Goal: Information Seeking & Learning: Learn about a topic

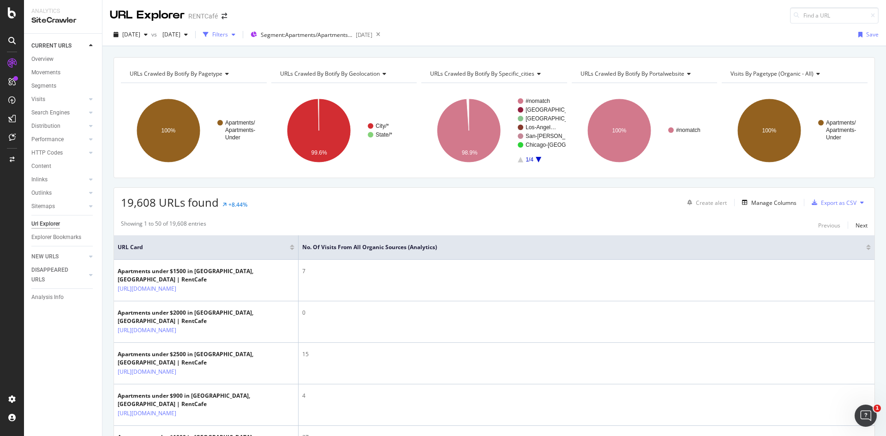
click at [212, 36] on div "button" at bounding box center [205, 34] width 13 height 13
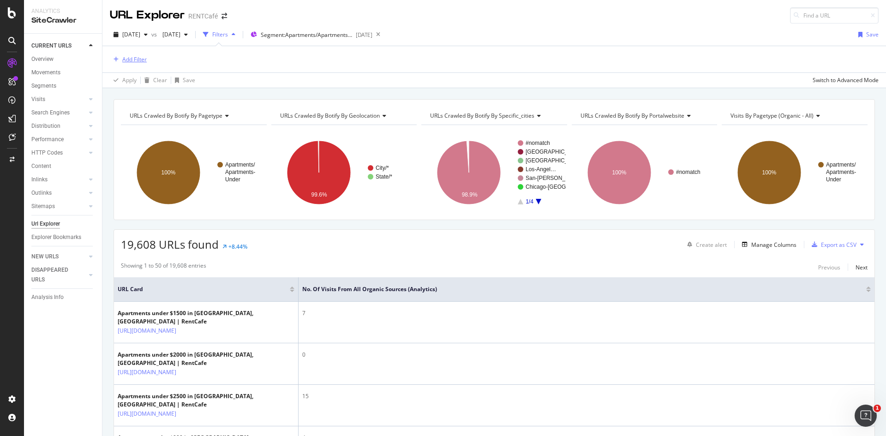
click at [131, 62] on div "Add Filter" at bounding box center [134, 59] width 24 height 8
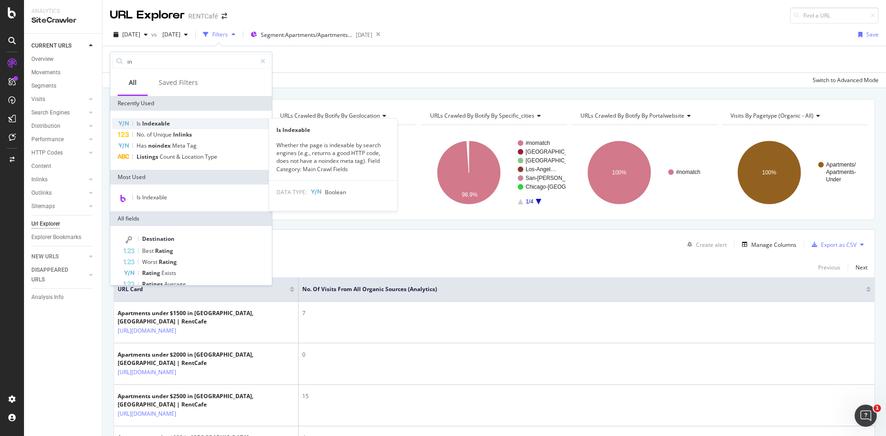
type input "in"
click at [150, 127] on div "Is Indexable" at bounding box center [191, 123] width 158 height 11
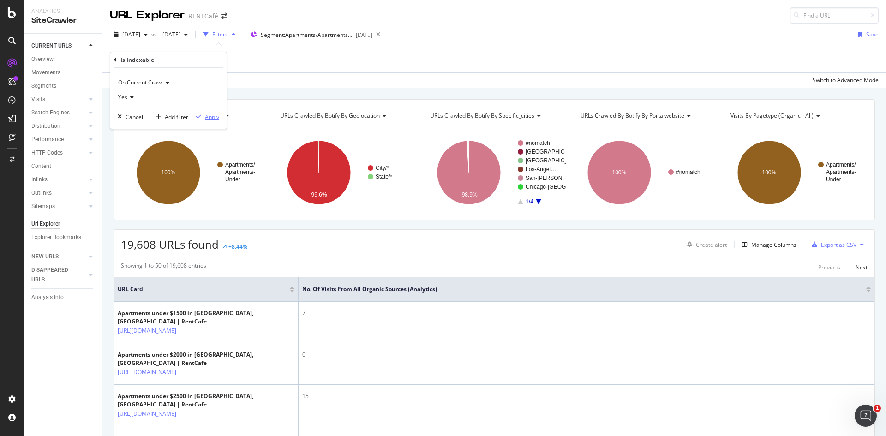
click at [215, 119] on div "Apply" at bounding box center [212, 117] width 14 height 8
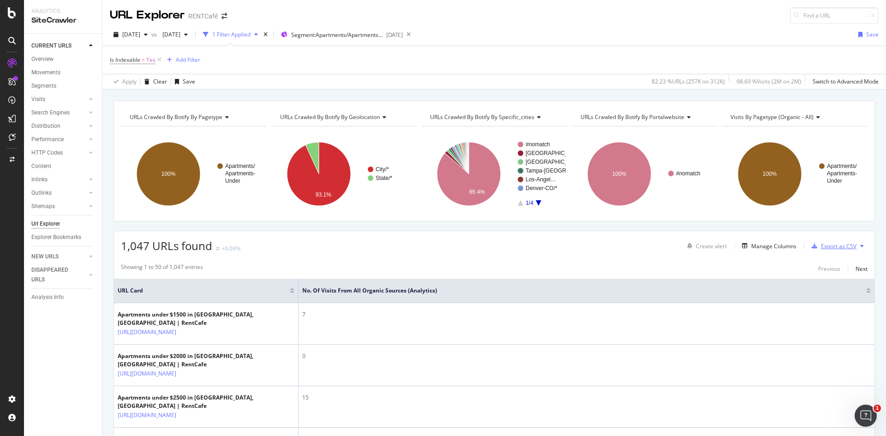
click at [830, 245] on div "Export as CSV" at bounding box center [839, 246] width 36 height 8
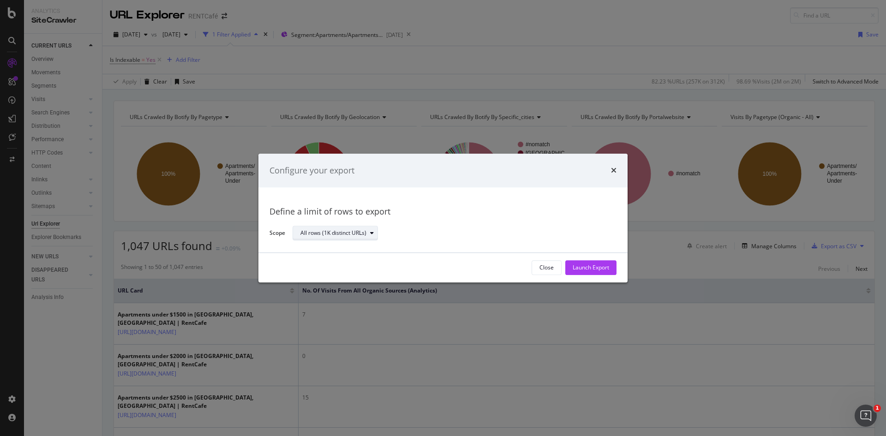
click at [322, 231] on div "All rows (1K distinct URLs)" at bounding box center [333, 234] width 66 height 6
click at [581, 263] on div "Launch Export" at bounding box center [591, 268] width 36 height 14
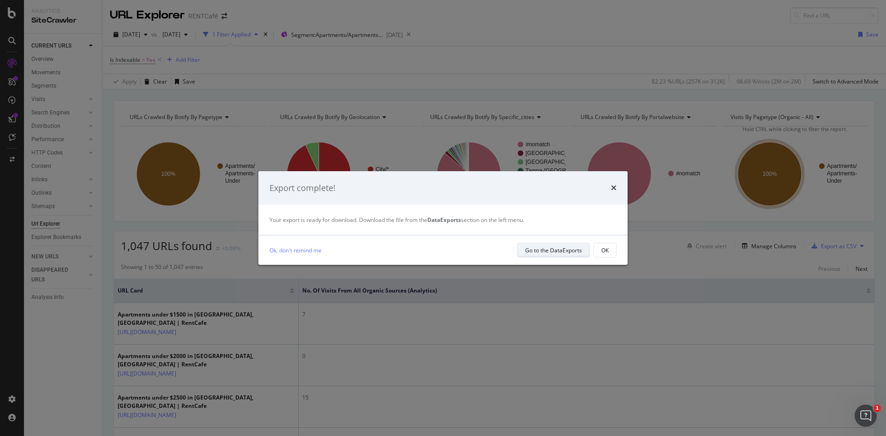
click at [565, 251] on div "Go to the DataExports" at bounding box center [553, 250] width 57 height 8
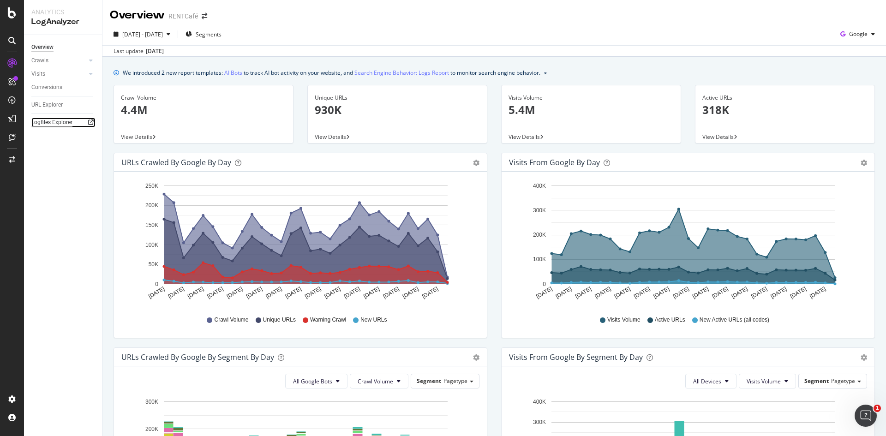
click at [47, 126] on div "Logfiles Explorer" at bounding box center [51, 123] width 41 height 10
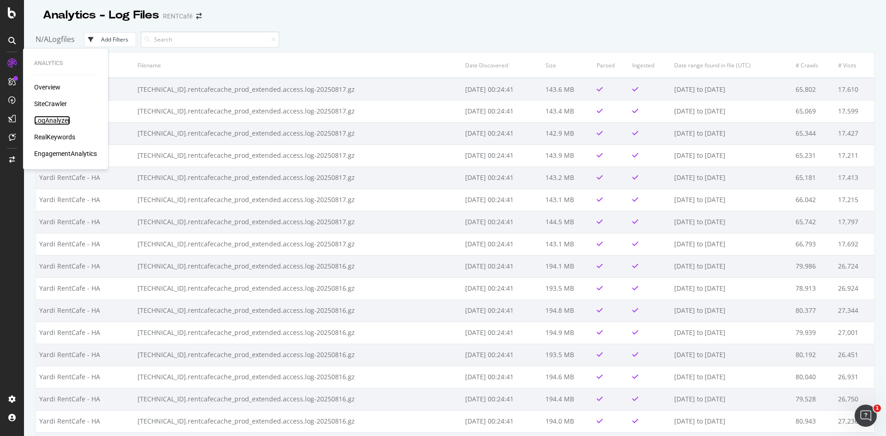
click at [47, 120] on div "LogAnalyzer" at bounding box center [52, 120] width 36 height 9
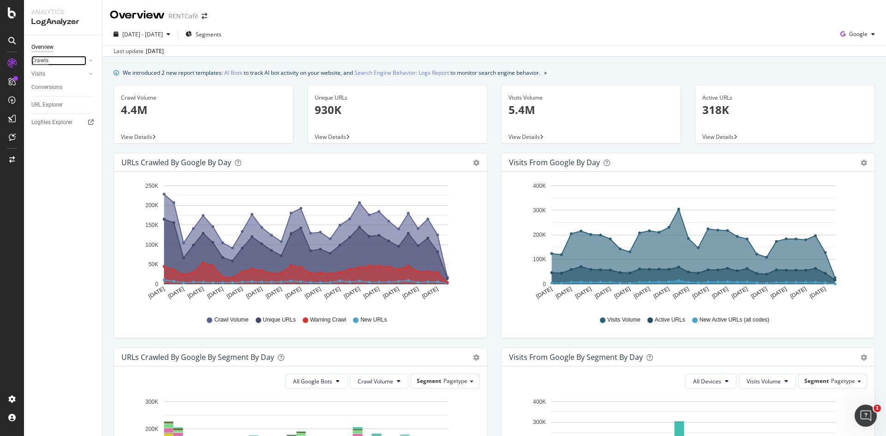
click at [47, 58] on div "Crawls" at bounding box center [39, 61] width 17 height 10
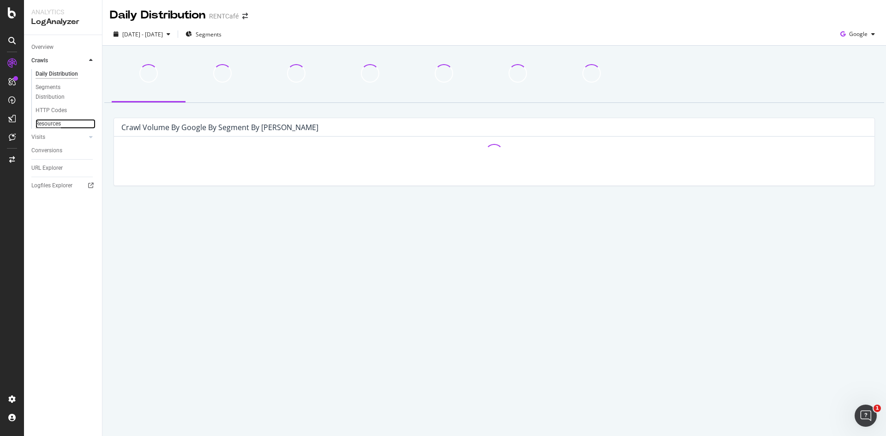
click at [49, 121] on div "Resources" at bounding box center [48, 124] width 25 height 10
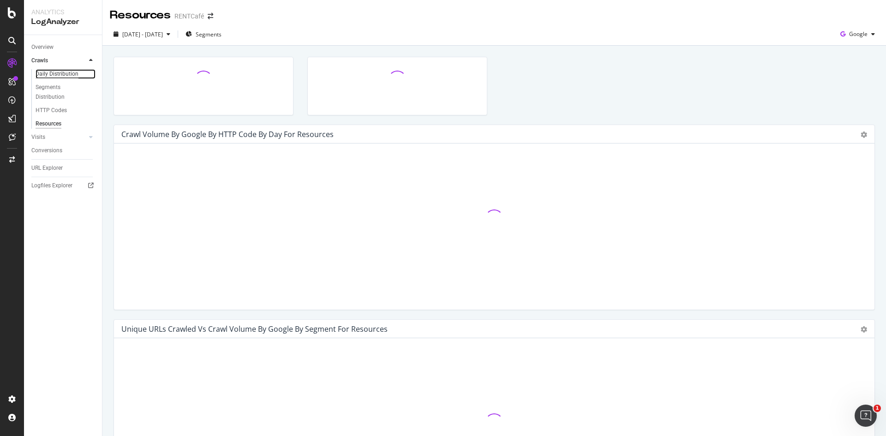
click at [72, 73] on div "Daily Distribution" at bounding box center [57, 74] width 43 height 10
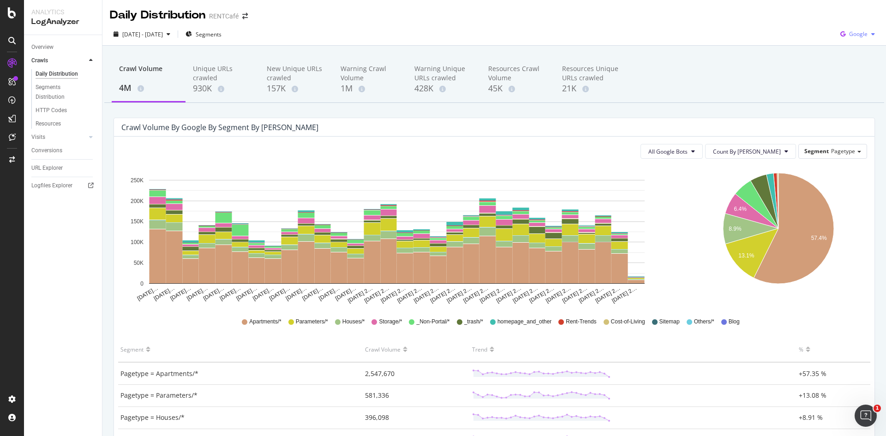
click at [849, 29] on div "Google" at bounding box center [858, 34] width 42 height 14
click at [849, 87] on span "OpenAI" at bounding box center [858, 87] width 34 height 8
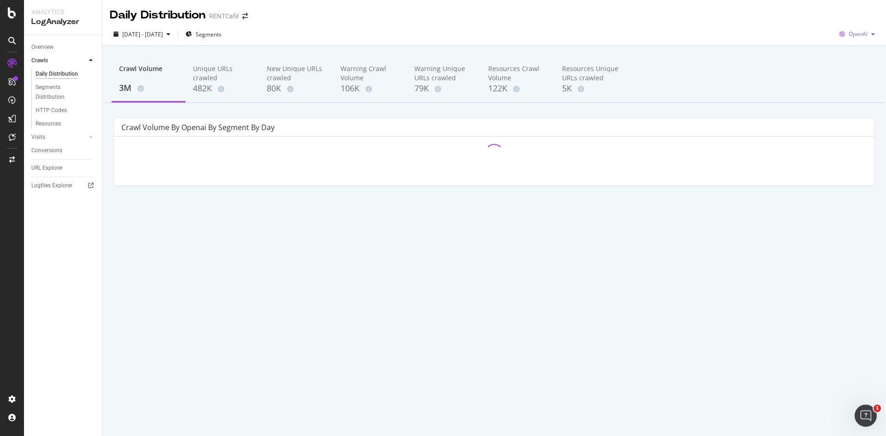
click at [859, 32] on span "OpenAI" at bounding box center [858, 34] width 19 height 8
click at [852, 49] on span "Google" at bounding box center [858, 52] width 34 height 8
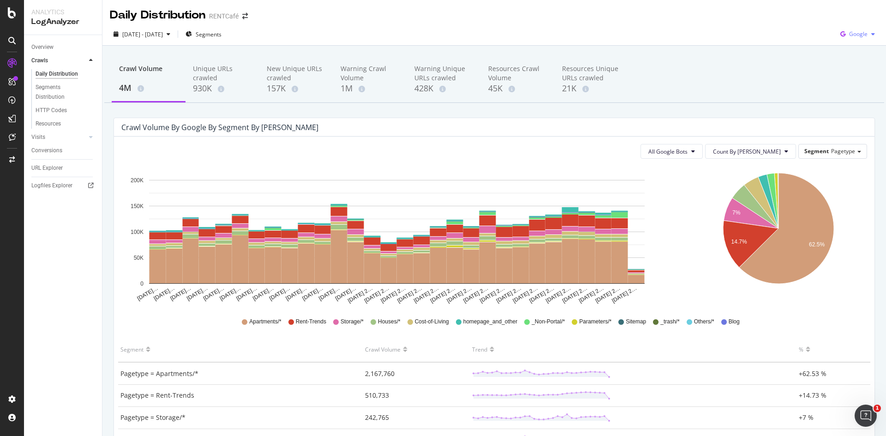
click at [854, 38] on span "Google" at bounding box center [858, 34] width 18 height 8
click at [855, 85] on span "OpenAI" at bounding box center [858, 87] width 34 height 8
click at [203, 92] on div "482K" at bounding box center [222, 89] width 59 height 12
